Goal: Information Seeking & Learning: Learn about a topic

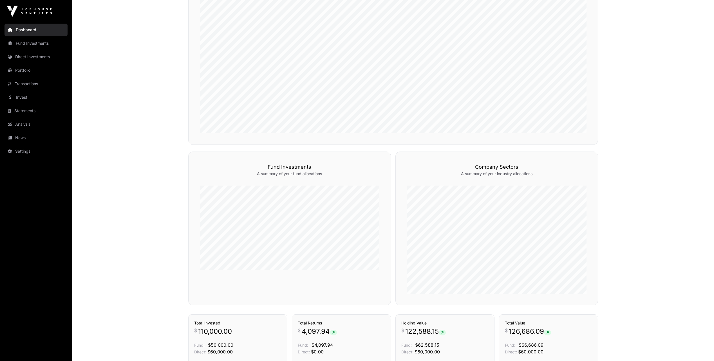
scroll to position [141, 0]
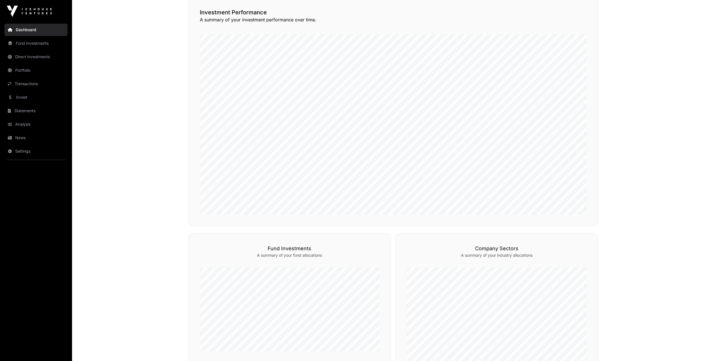
click at [22, 99] on link "Invest" at bounding box center [36, 97] width 63 height 12
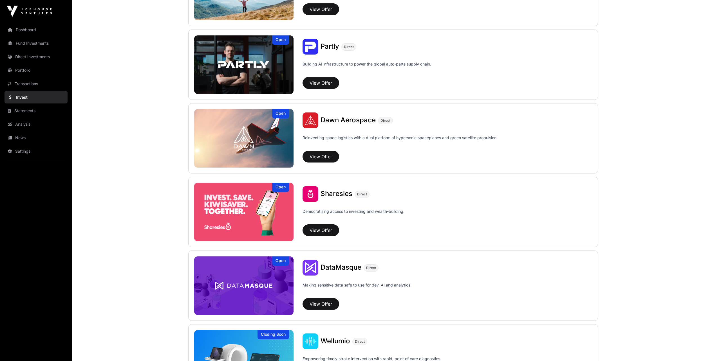
scroll to position [563, 0]
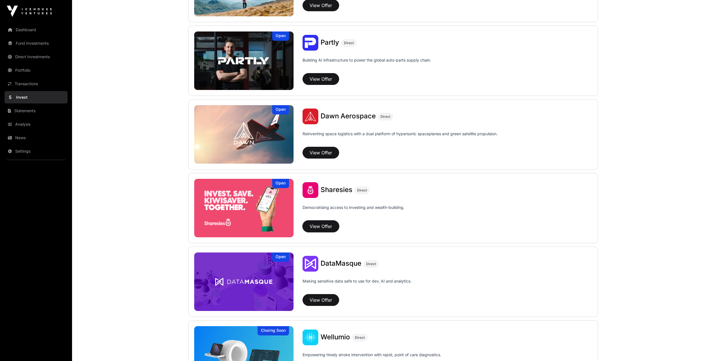
click at [326, 228] on button "View Offer" at bounding box center [320, 227] width 37 height 12
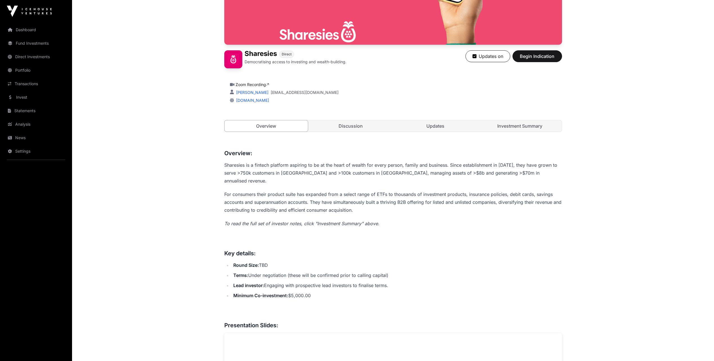
scroll to position [141, 0]
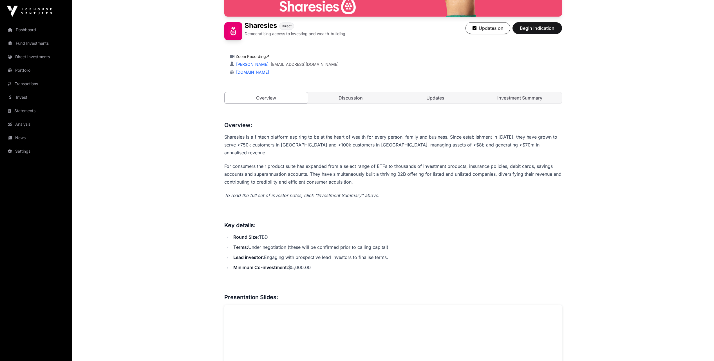
click at [351, 99] on link "Discussion" at bounding box center [351, 97] width 84 height 11
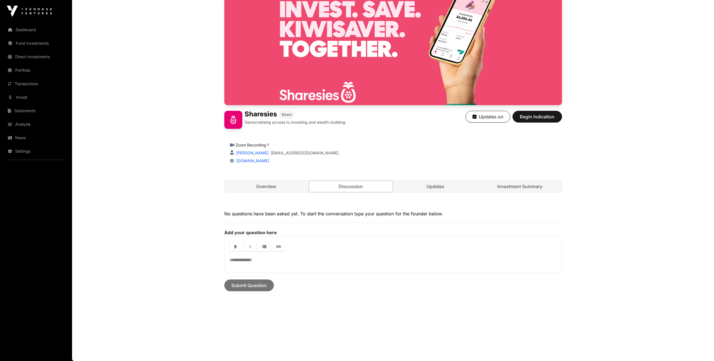
scroll to position [52, 0]
click at [434, 189] on link "Updates" at bounding box center [436, 186] width 84 height 11
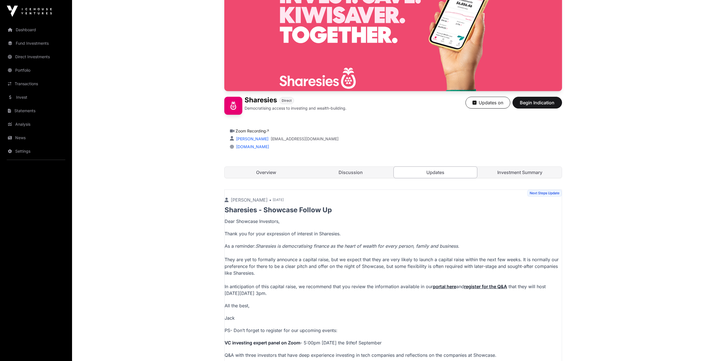
scroll to position [64, 0]
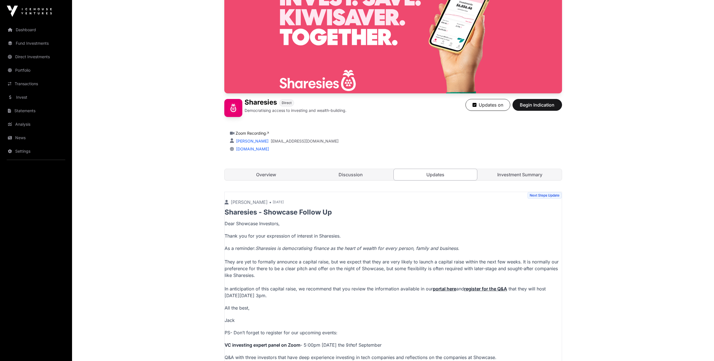
click at [514, 175] on link "Investment Summary" at bounding box center [520, 174] width 84 height 11
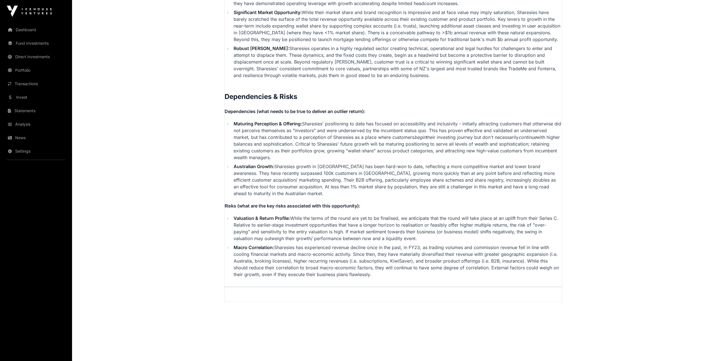
scroll to position [1313, 0]
